Goal: Navigation & Orientation: Find specific page/section

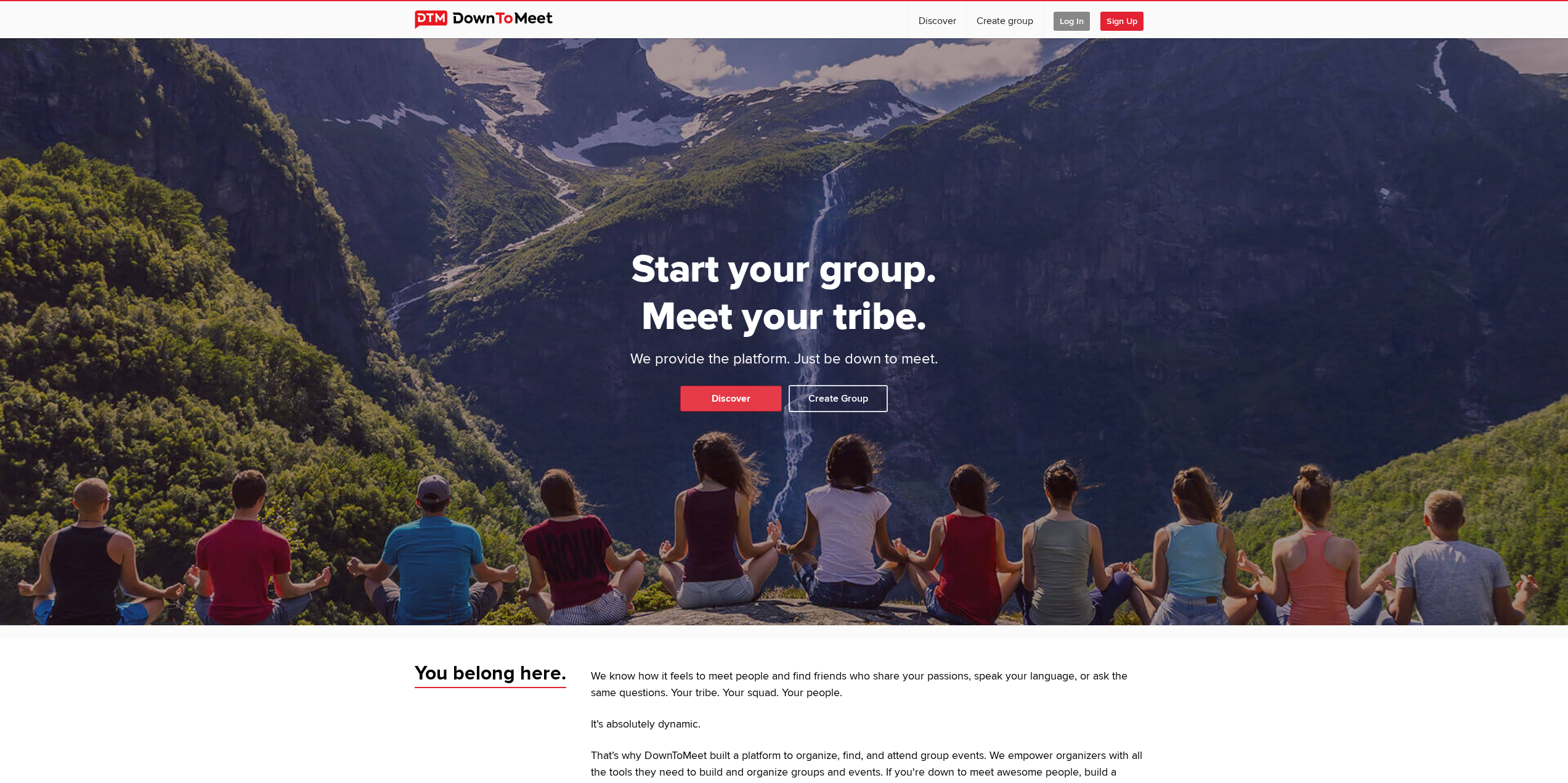
click at [713, 388] on link "Discover" at bounding box center [731, 398] width 102 height 26
select select "null"
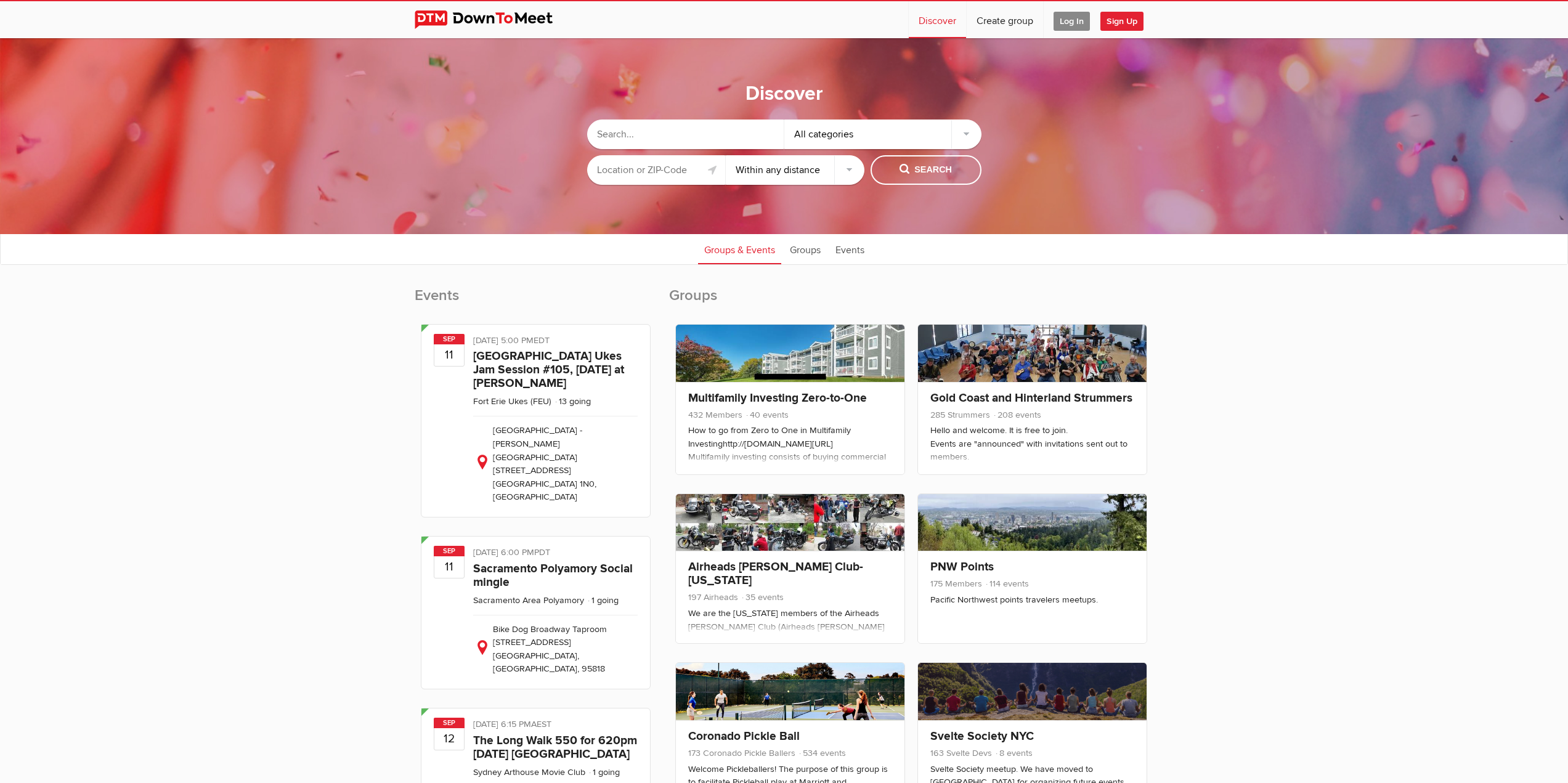
click at [655, 174] on input "text" at bounding box center [656, 170] width 139 height 30
type input "[GEOGRAPHIC_DATA], [GEOGRAPHIC_DATA]"
click at [909, 169] on span "Search" at bounding box center [925, 170] width 52 height 13
click at [927, 166] on span "Search" at bounding box center [925, 170] width 52 height 13
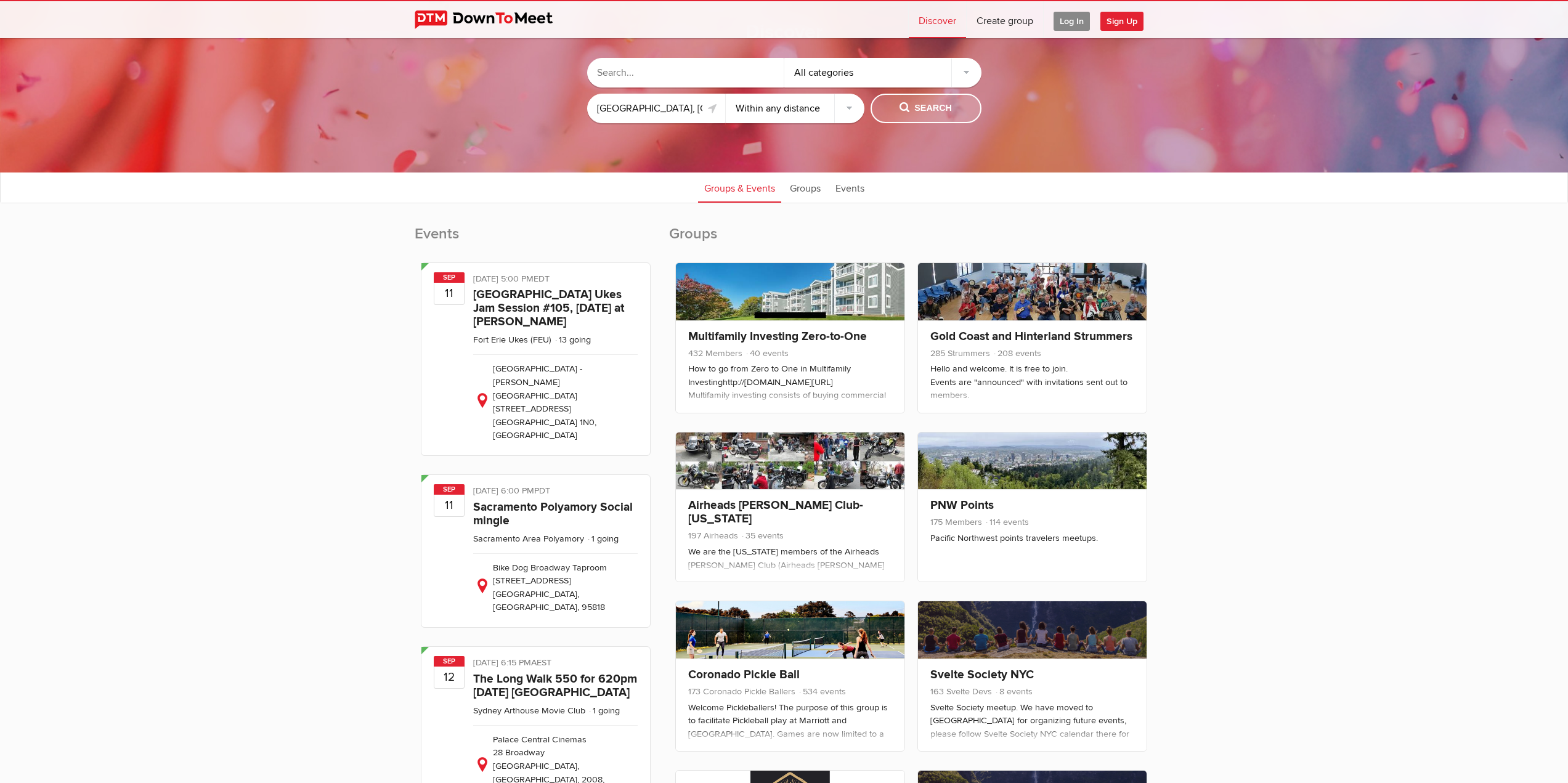
click at [942, 104] on span "Search" at bounding box center [925, 108] width 52 height 13
click at [942, 103] on span "Search" at bounding box center [925, 108] width 52 height 13
click at [797, 100] on select "Within 10 miles Within 25 miles Within 50 miles Within 100 miles Within any dis…" at bounding box center [795, 108] width 139 height 30
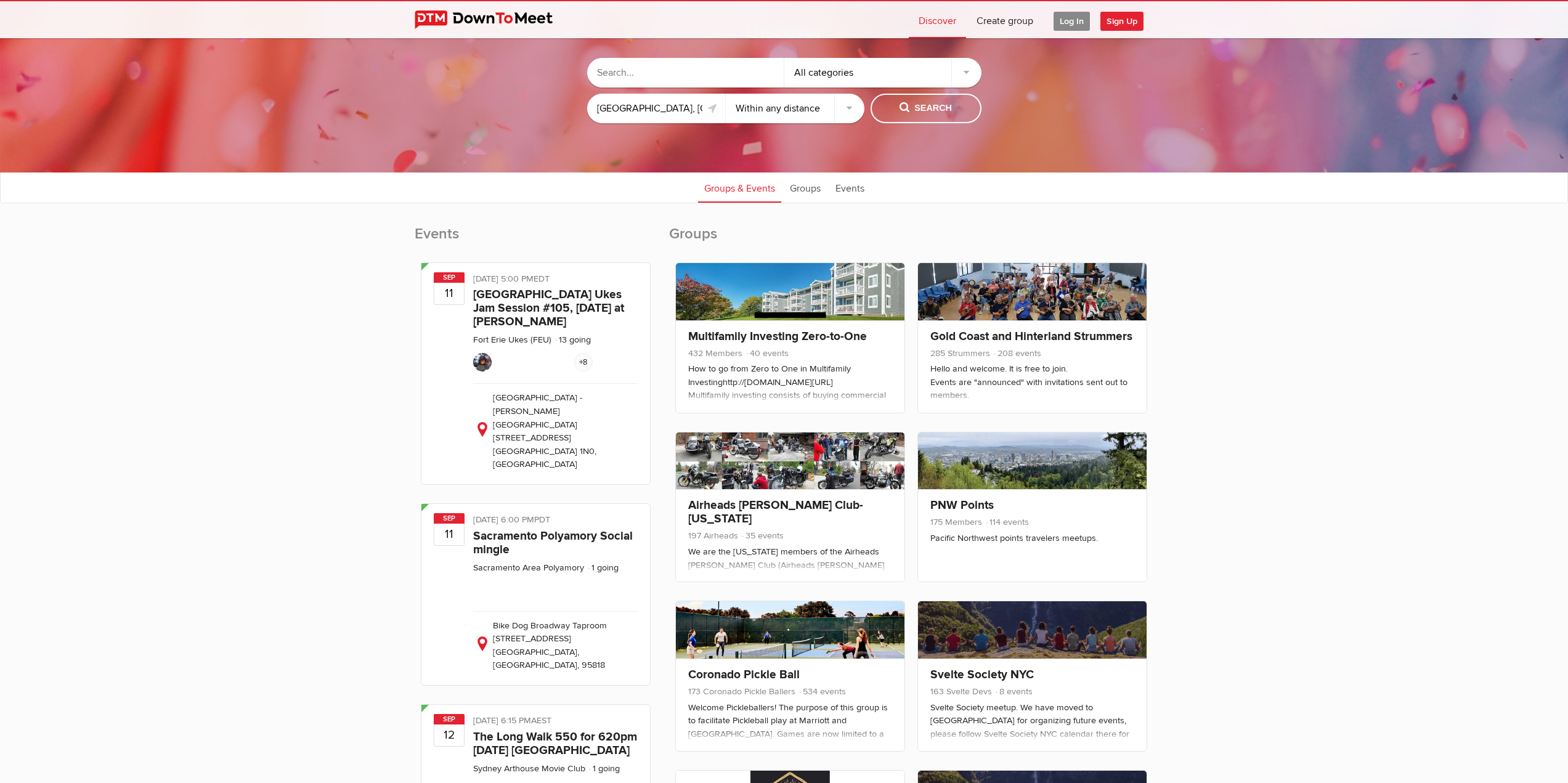
select select "25"
click at [726, 93] on select "Within 10 miles Within 25 miles Within 50 miles Within 100 miles Within any dis…" at bounding box center [795, 108] width 139 height 30
click at [944, 111] on span "Search" at bounding box center [925, 108] width 52 height 13
click at [902, 72] on div "All categories" at bounding box center [882, 72] width 197 height 30
click at [962, 73] on div "All categories" at bounding box center [882, 72] width 197 height 30
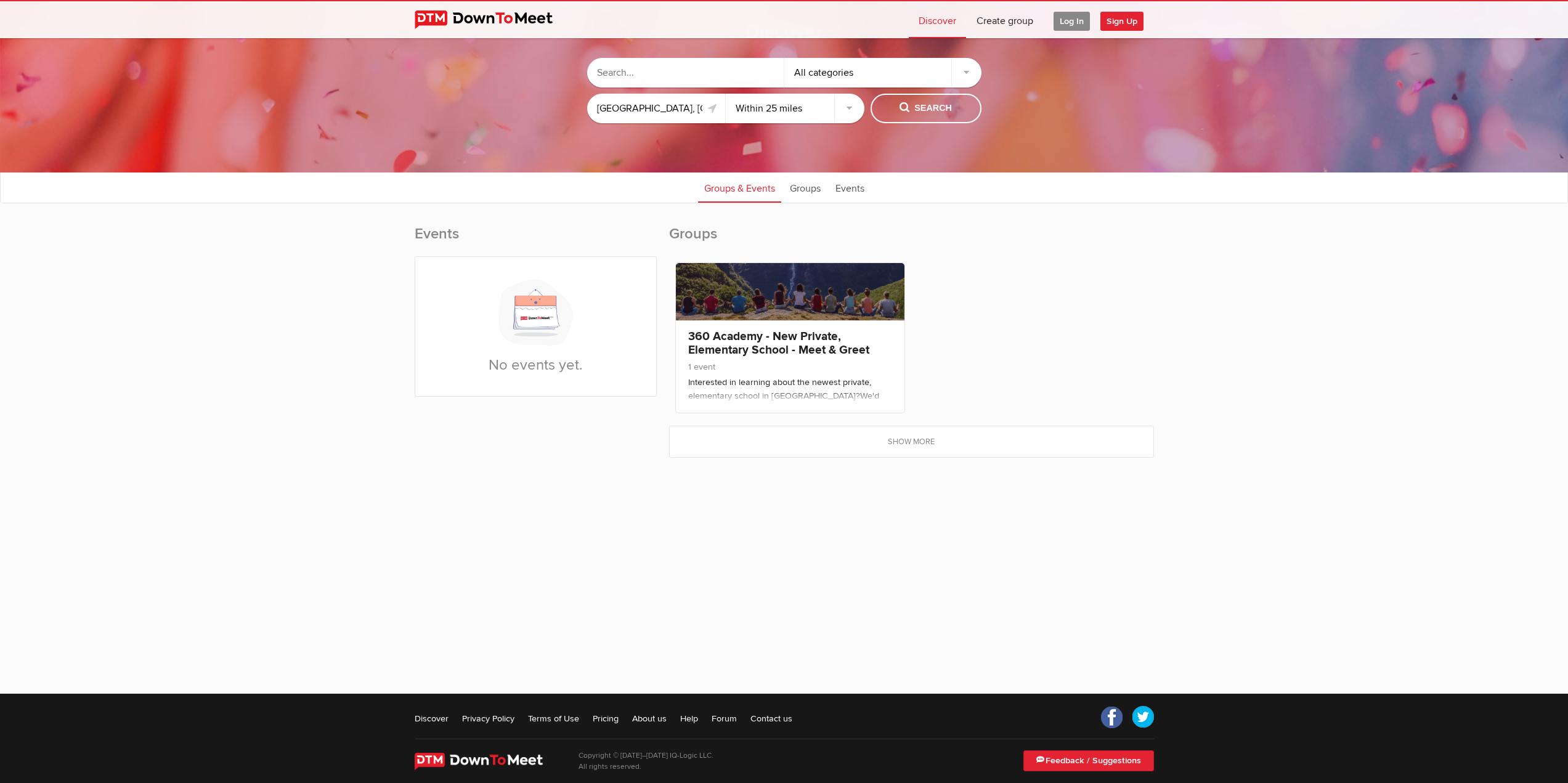
click at [962, 73] on div "All categories" at bounding box center [882, 72] width 197 height 30
